Goal: Information Seeking & Learning: Understand process/instructions

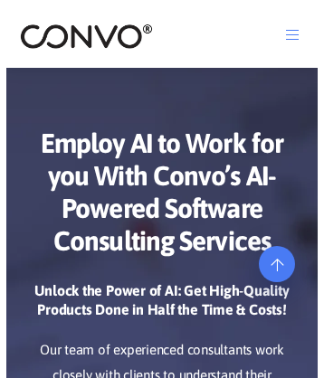
scroll to position [8740, 0]
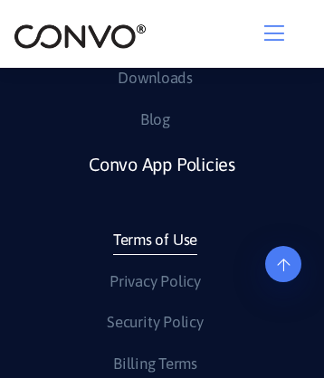
click at [154, 247] on link "Terms of Use" at bounding box center [155, 240] width 84 height 29
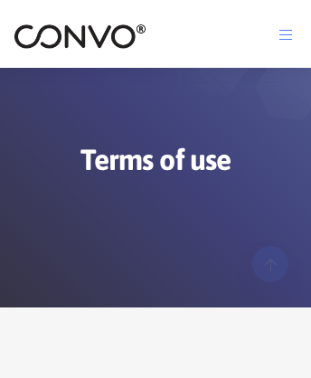
scroll to position [18101, 0]
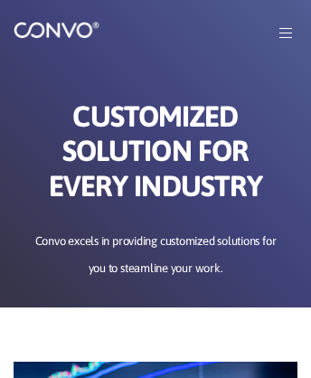
scroll to position [8067, 0]
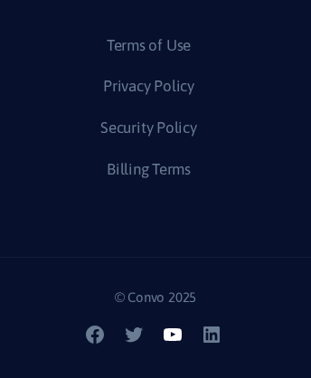
click at [174, 341] on icon at bounding box center [173, 334] width 18 height 13
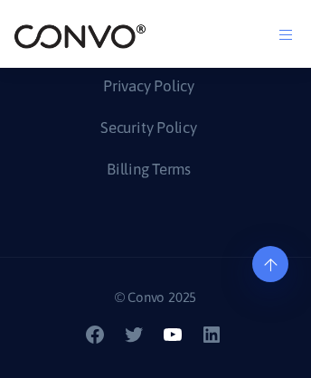
click at [174, 341] on icon at bounding box center [173, 334] width 18 height 13
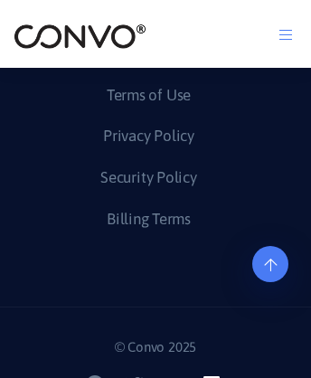
click at [213, 376] on icon at bounding box center [211, 384] width 16 height 16
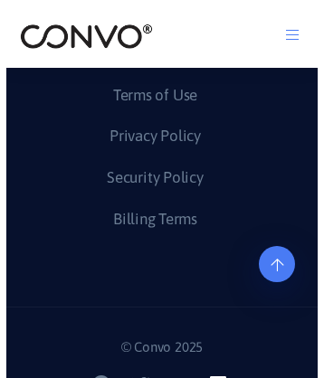
scroll to position [8000, 0]
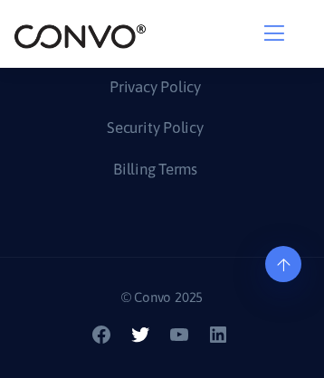
click at [142, 336] on icon at bounding box center [140, 334] width 18 height 14
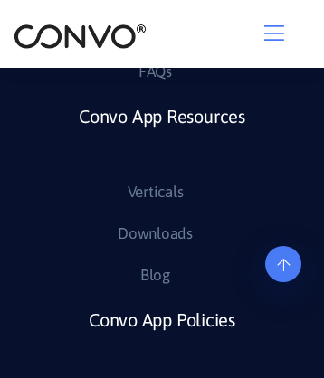
scroll to position [7805, 0]
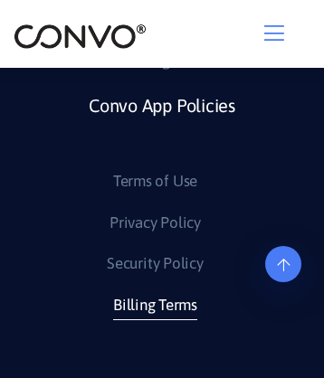
click at [154, 320] on link "Billing Terms" at bounding box center [155, 305] width 84 height 29
